Goal: Task Accomplishment & Management: Manage account settings

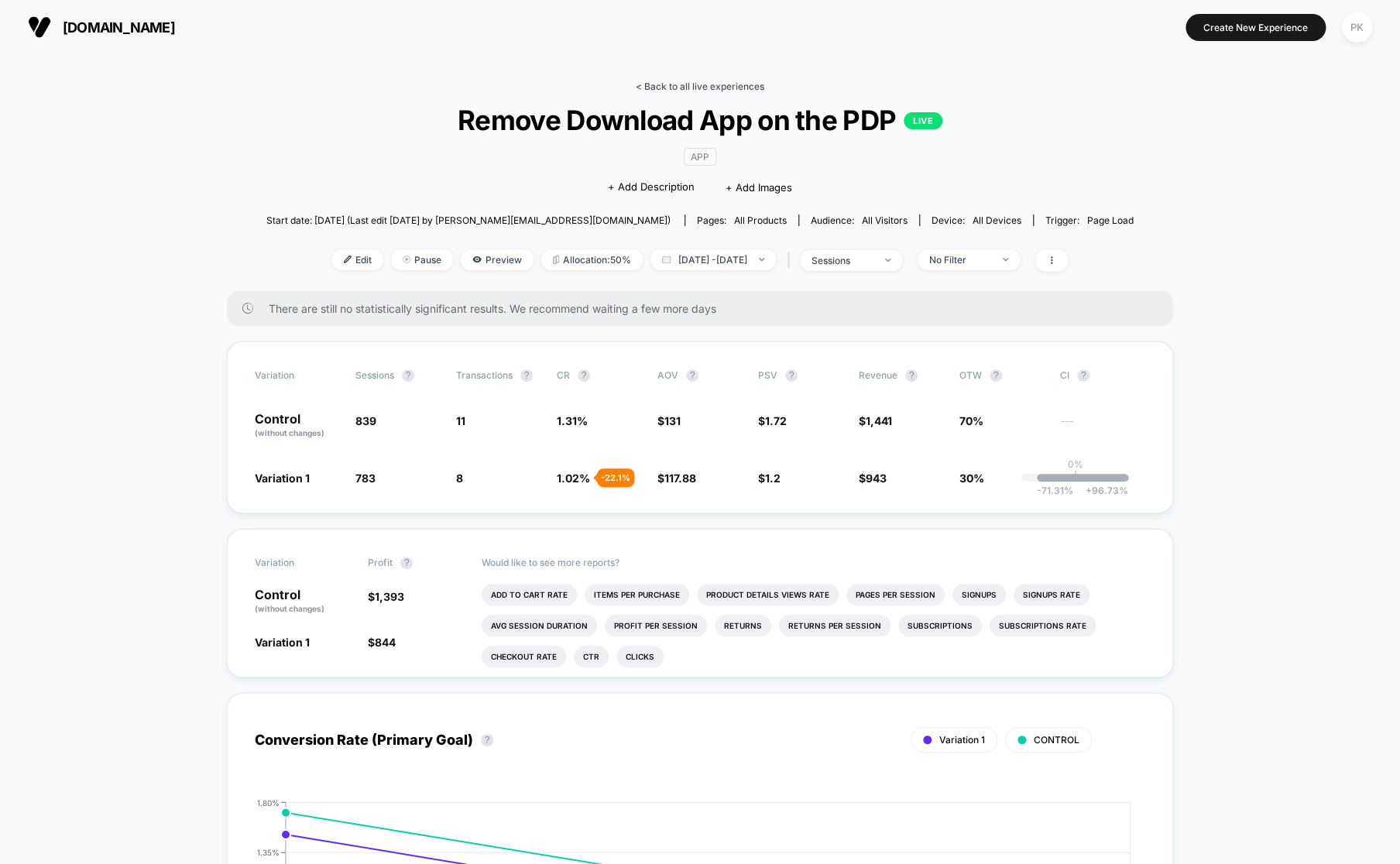
click at [752, 85] on link "< Back to all live experiences" at bounding box center [700, 86] width 129 height 12
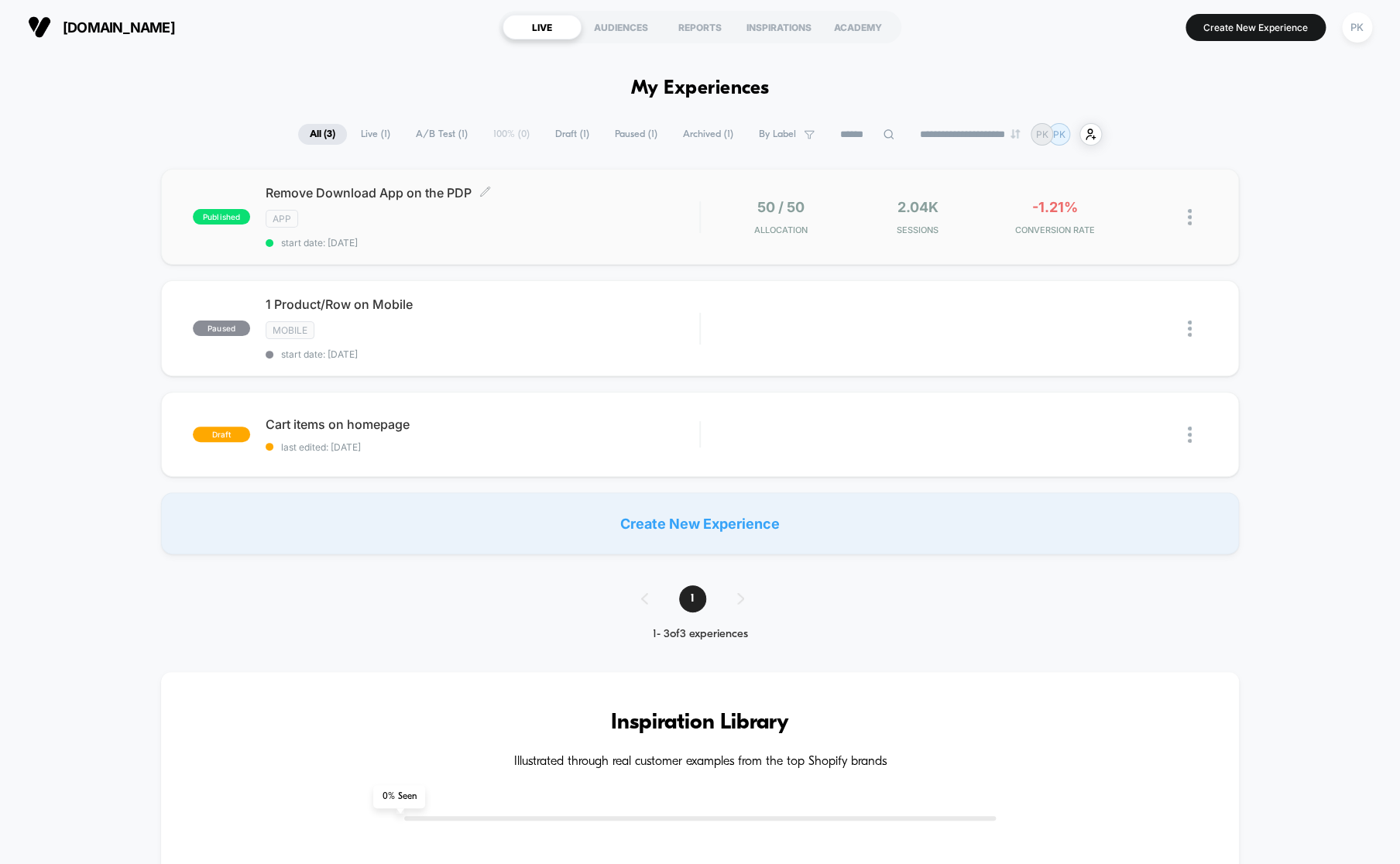
click at [595, 237] on span "start date: [DATE]" at bounding box center [482, 242] width 433 height 12
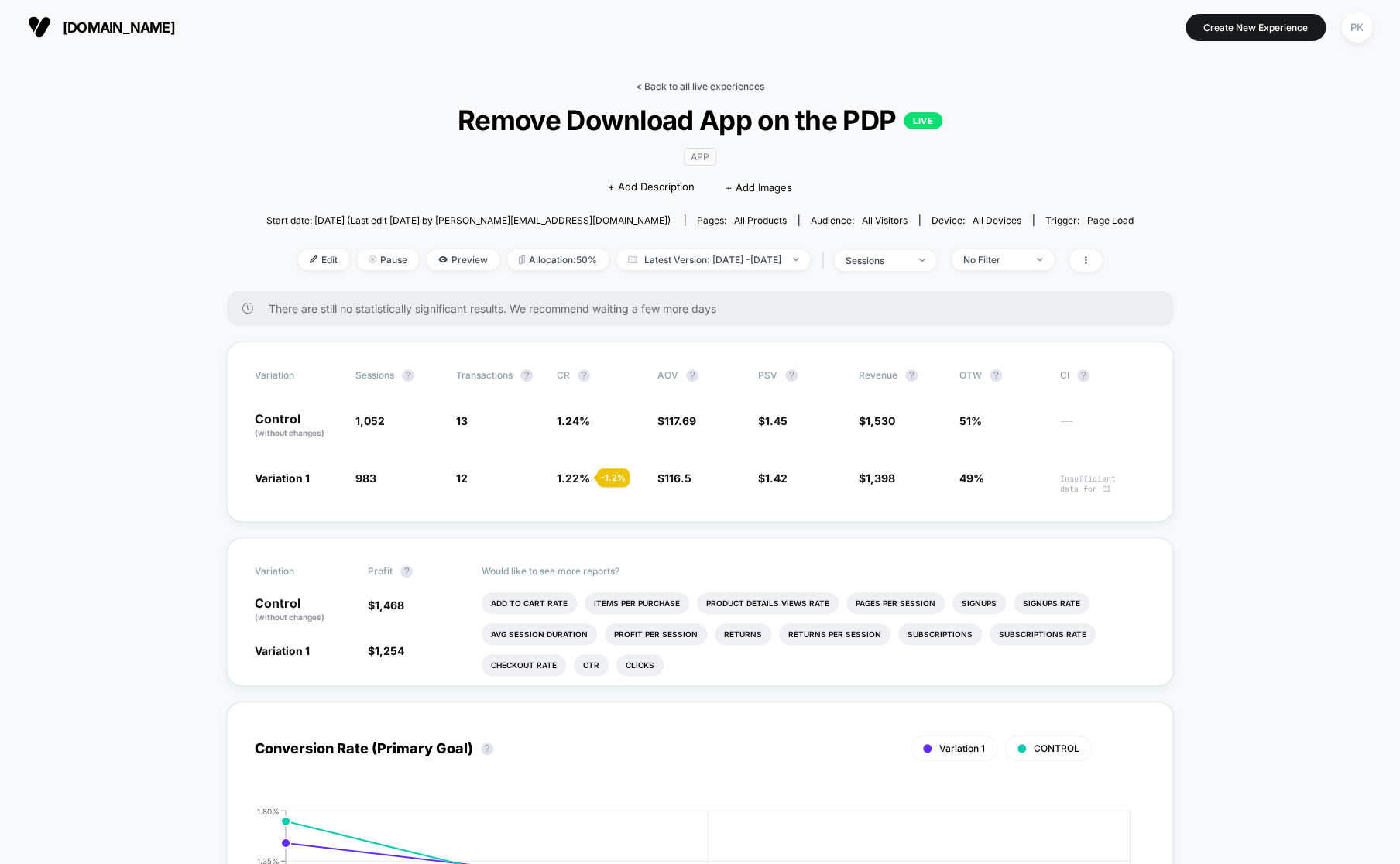
click at [694, 85] on link "< Back to all live experiences" at bounding box center [700, 86] width 129 height 12
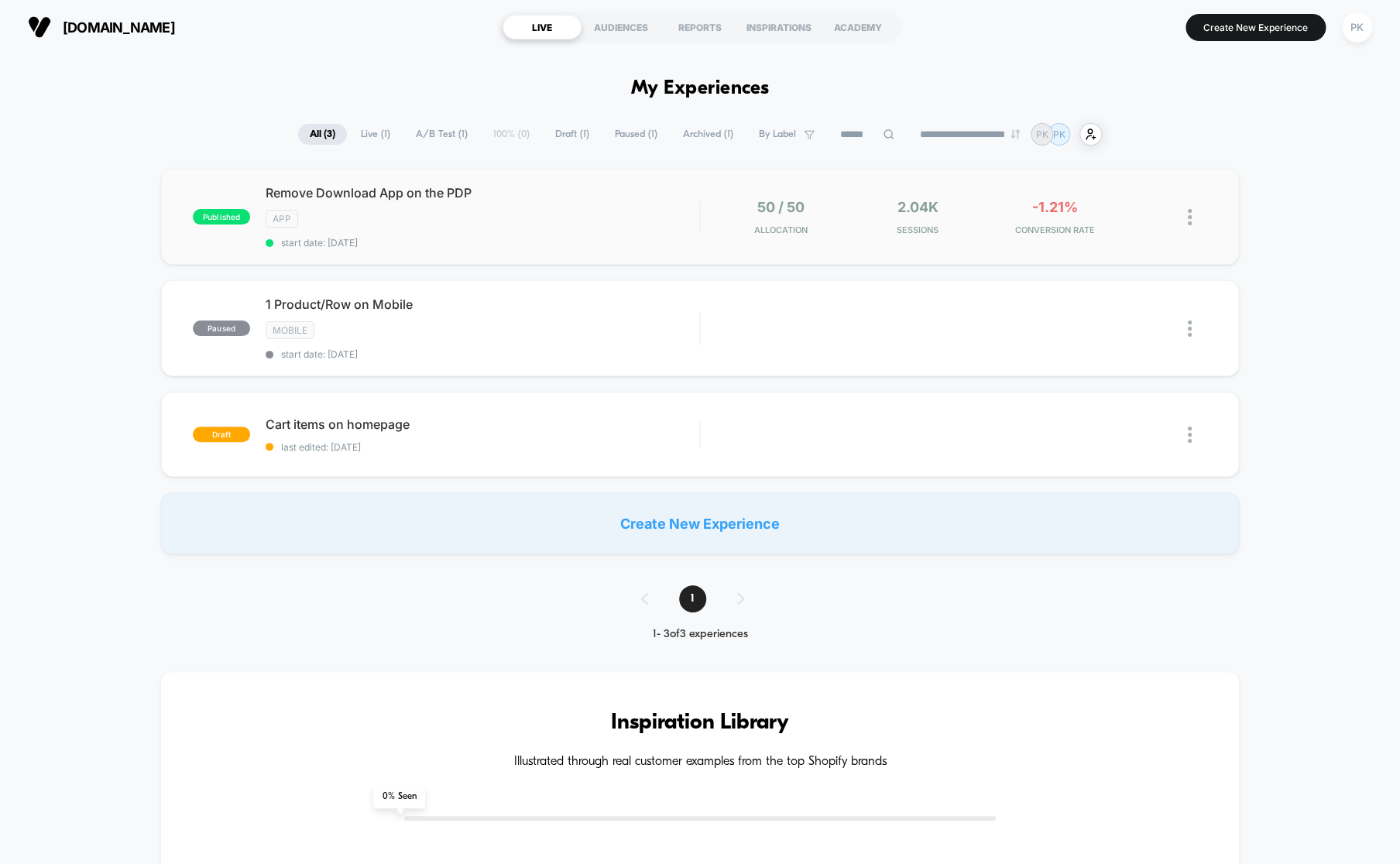
click at [1188, 217] on img at bounding box center [1190, 217] width 4 height 16
click at [1149, 206] on div "Pause" at bounding box center [1110, 199] width 139 height 35
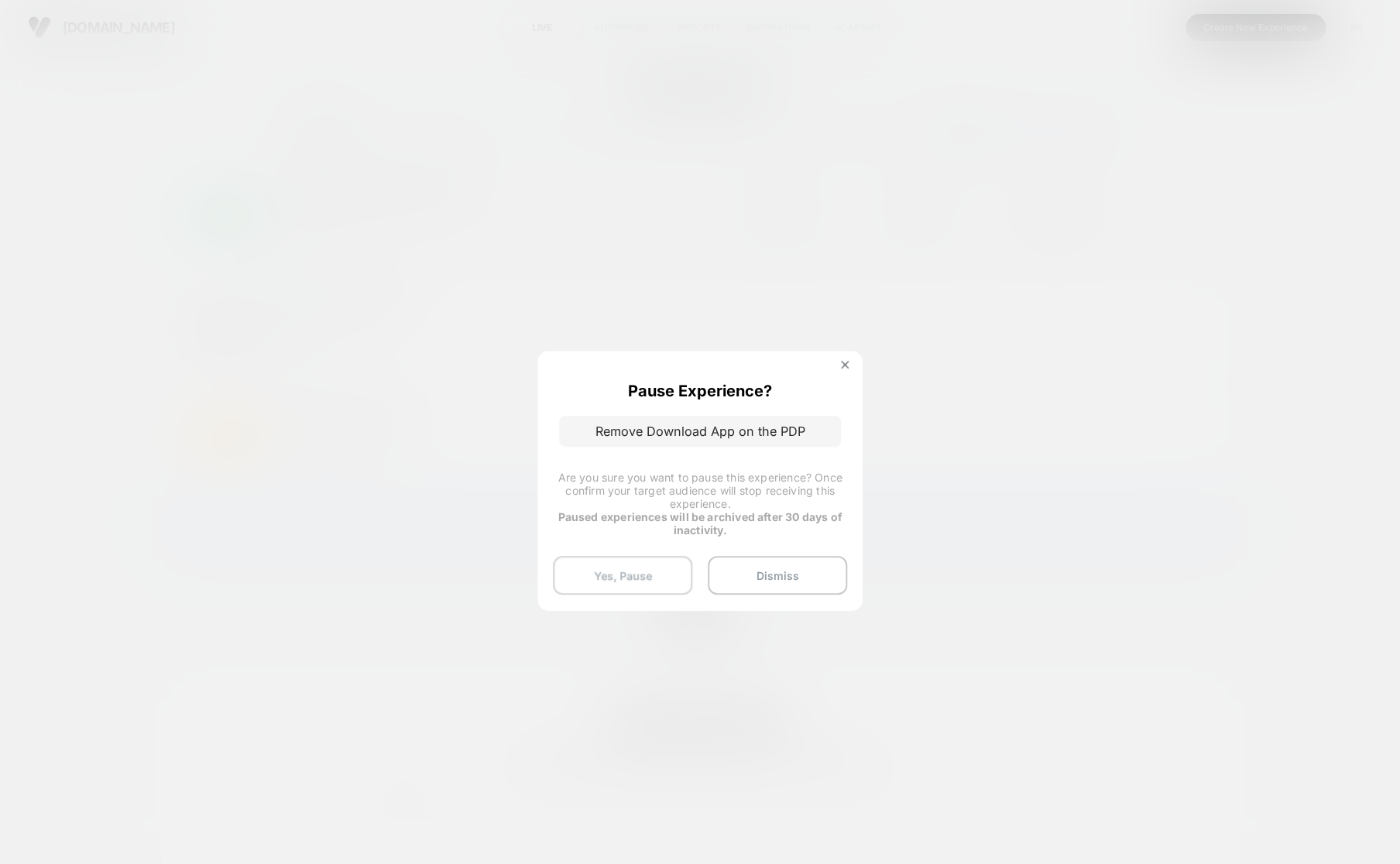
click at [666, 576] on button "Yes, Pause" at bounding box center [622, 575] width 139 height 39
